Goal: Check status: Check status

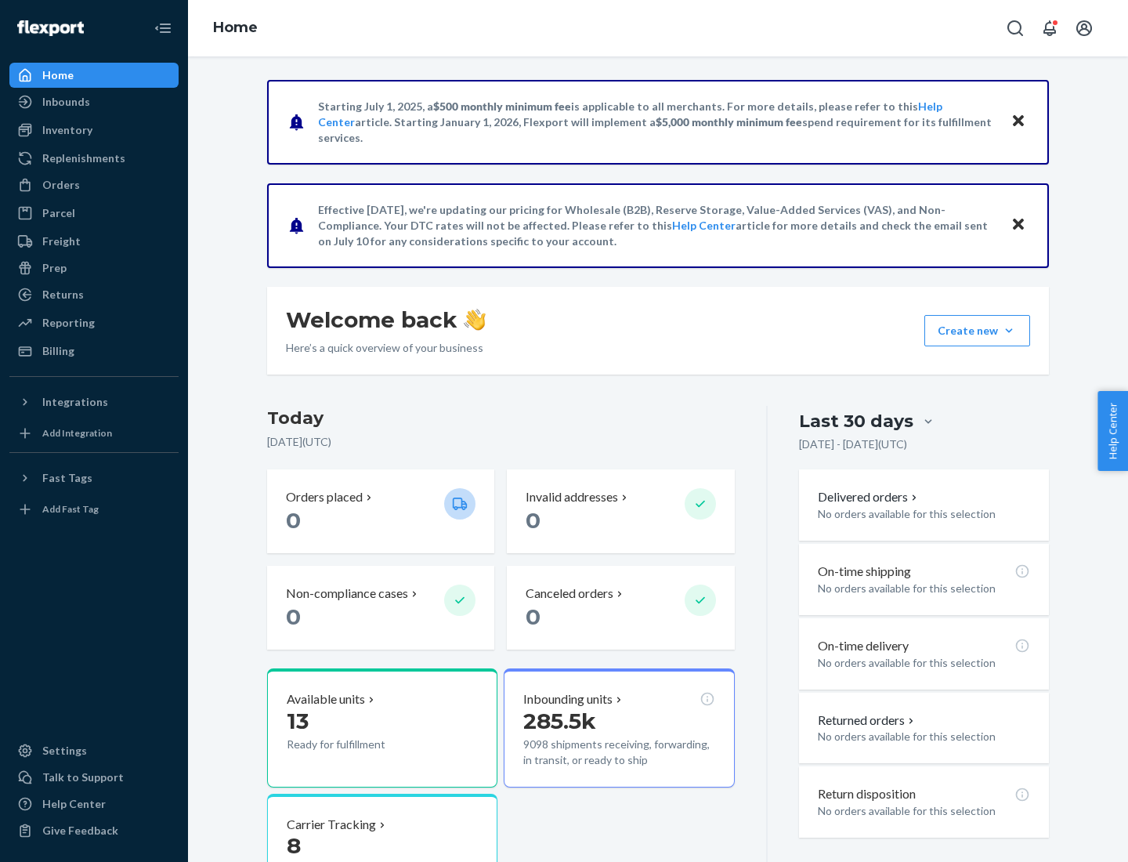
click at [1009, 331] on button "Create new Create new inbound Create new order Create new product" at bounding box center [978, 330] width 106 height 31
click at [65, 102] on div "Inbounds" at bounding box center [66, 102] width 48 height 16
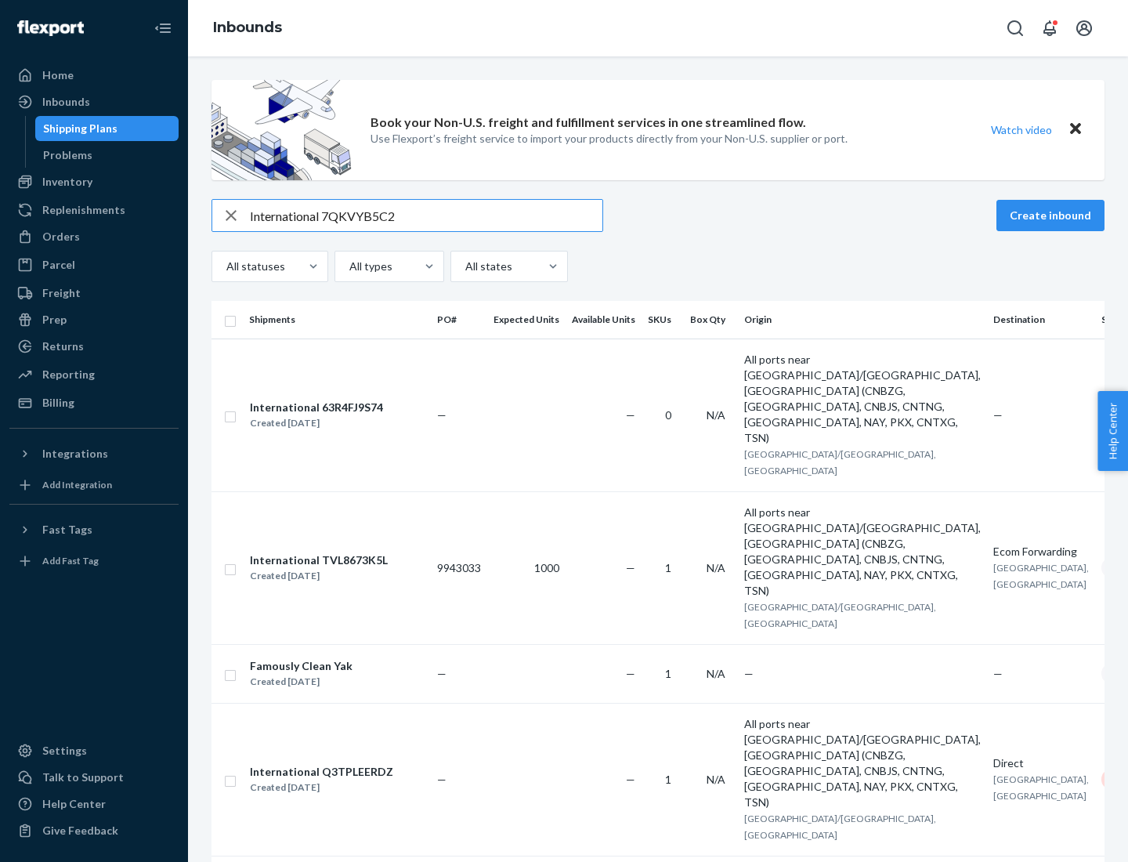
type input "International 7QKVYB5C29"
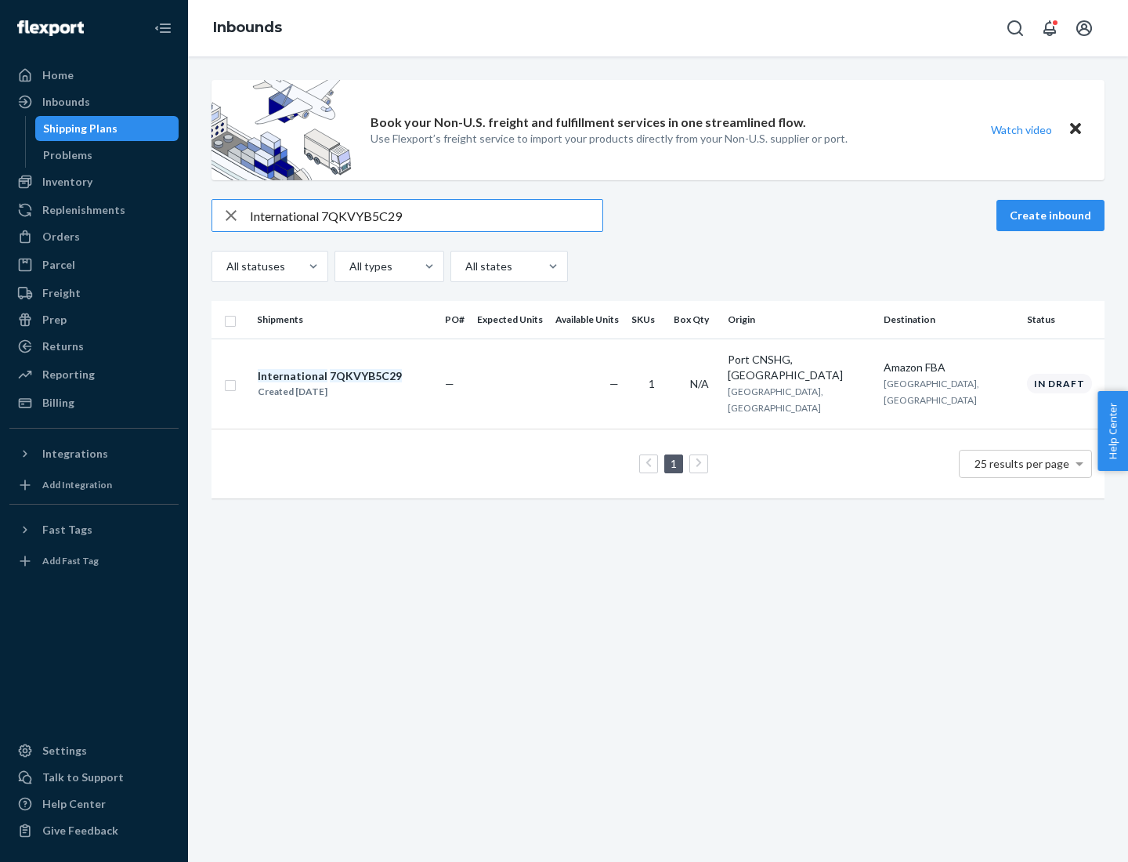
click at [357, 384] on div "Created [DATE]" at bounding box center [330, 392] width 144 height 16
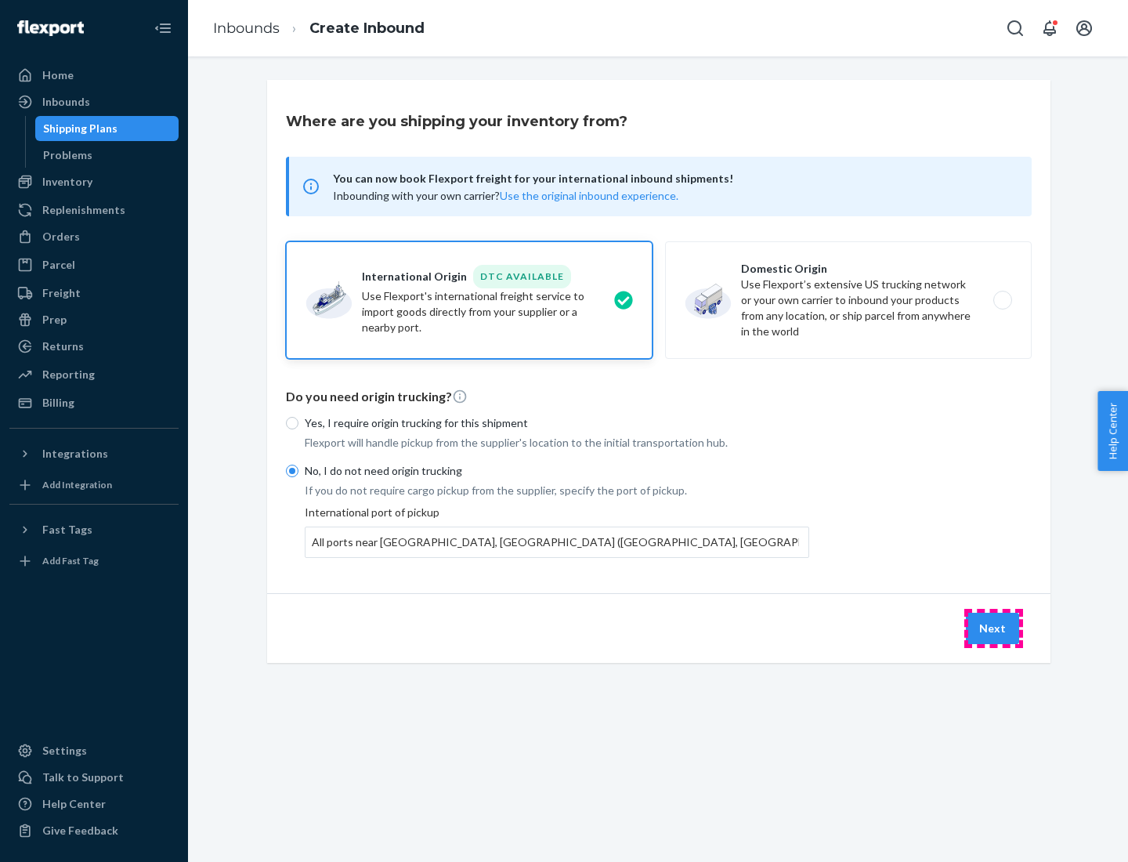
click at [994, 628] on button "Next" at bounding box center [992, 628] width 53 height 31
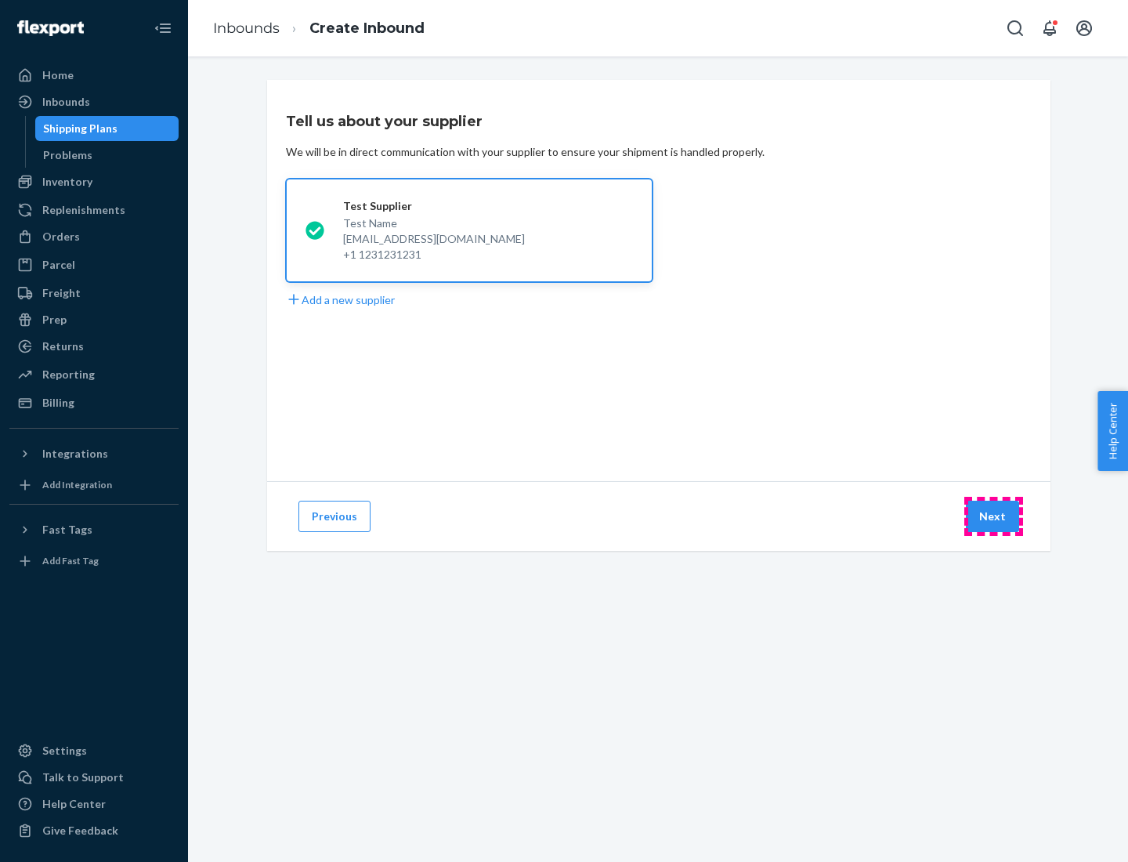
click at [994, 516] on button "Next" at bounding box center [992, 516] width 53 height 31
